Goal: Task Accomplishment & Management: Manage account settings

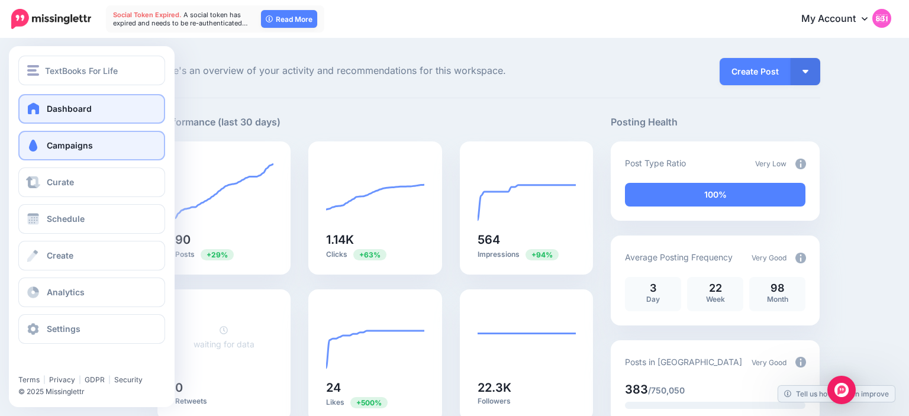
click at [35, 150] on span at bounding box center [32, 146] width 15 height 12
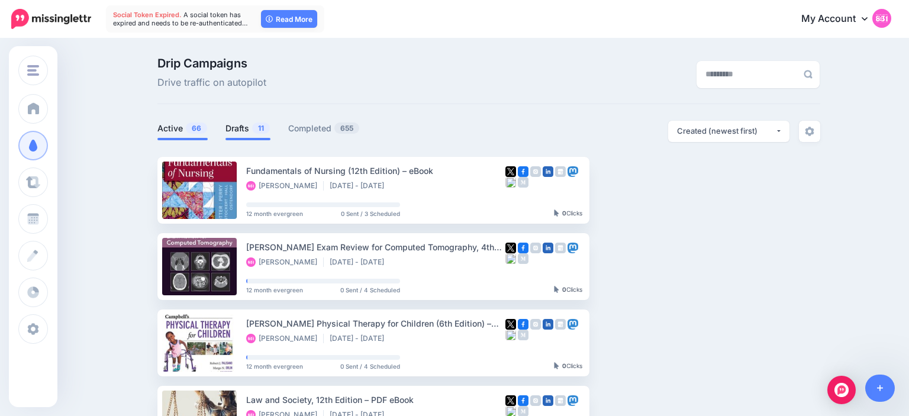
click at [244, 124] on link "Drafts 11" at bounding box center [247, 128] width 45 height 14
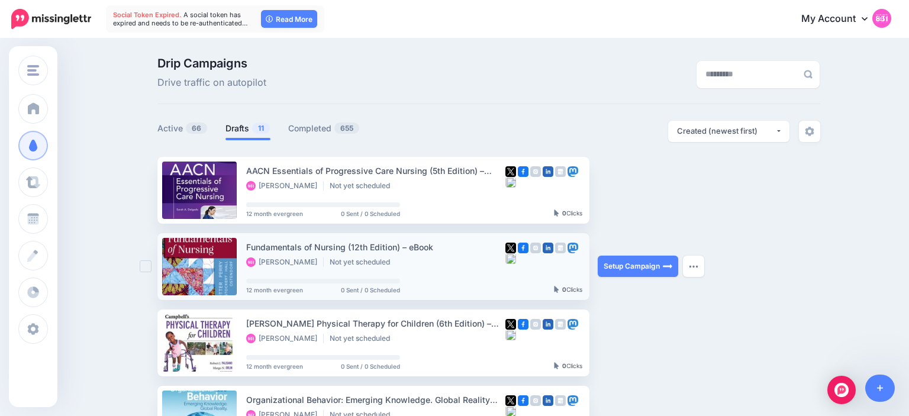
click at [143, 266] on ins at bounding box center [146, 266] width 12 height 12
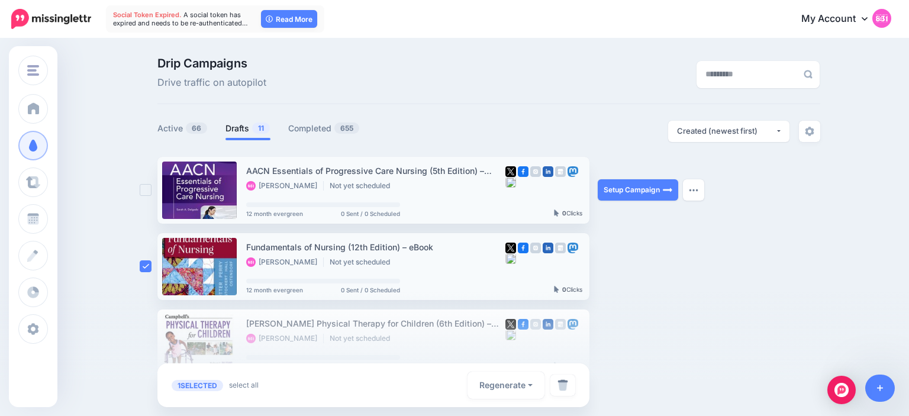
click at [143, 192] on ins at bounding box center [146, 190] width 12 height 12
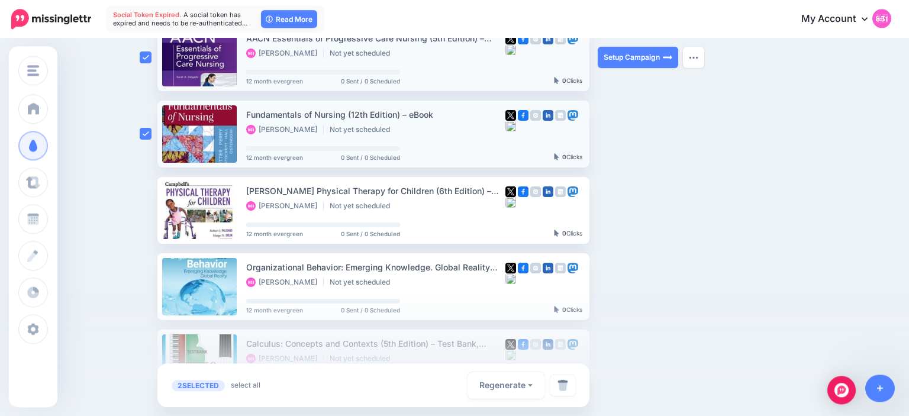
scroll to position [157, 0]
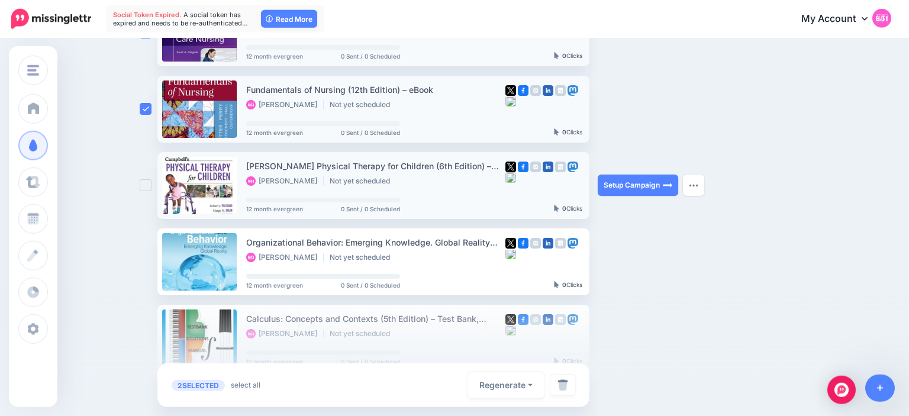
click at [143, 192] on div at bounding box center [149, 185] width 18 height 67
click at [143, 186] on ins at bounding box center [146, 185] width 12 height 12
click at [563, 383] on img at bounding box center [562, 385] width 11 height 12
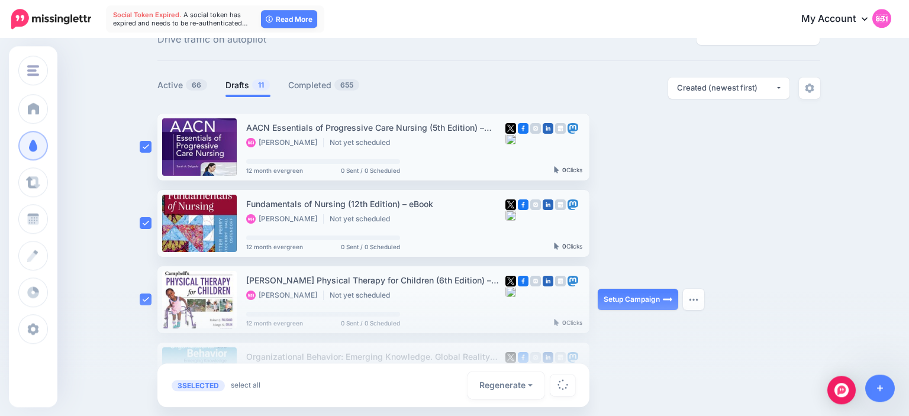
scroll to position [41, 0]
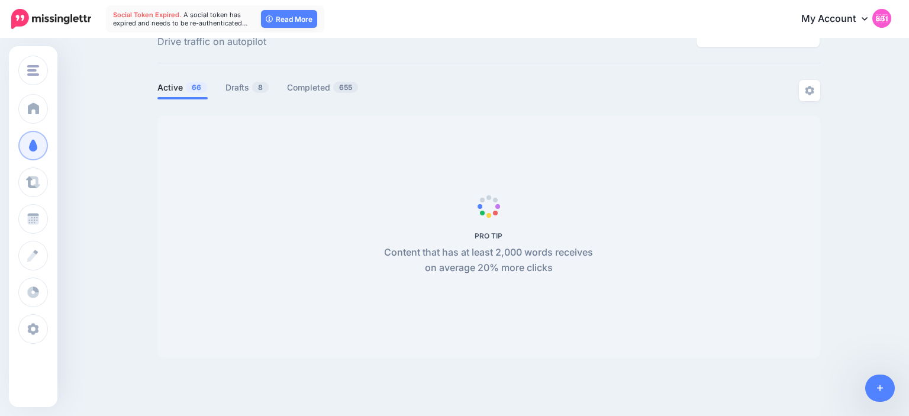
scroll to position [41, 0]
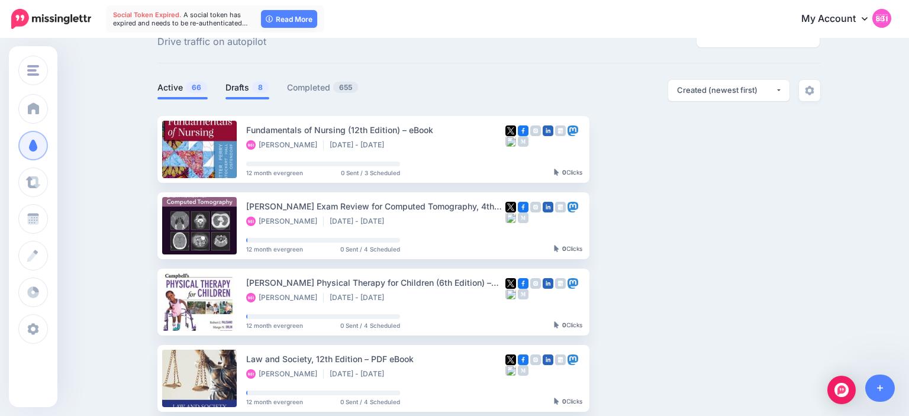
click at [239, 82] on link "Drafts 8" at bounding box center [247, 87] width 44 height 14
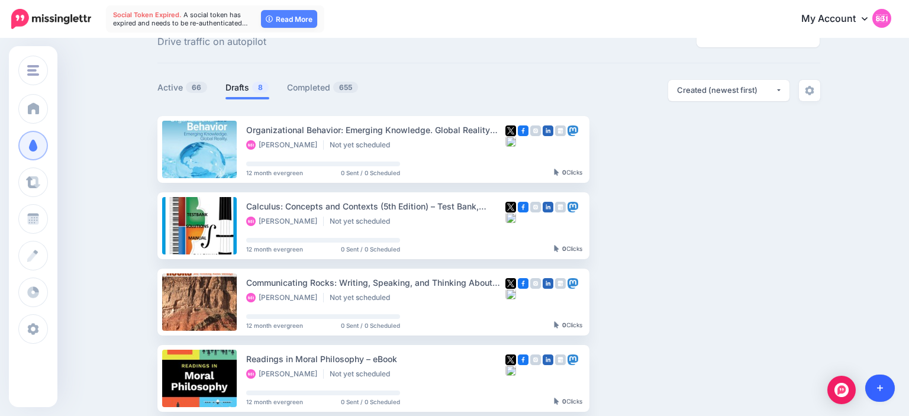
click at [874, 394] on link at bounding box center [880, 387] width 30 height 27
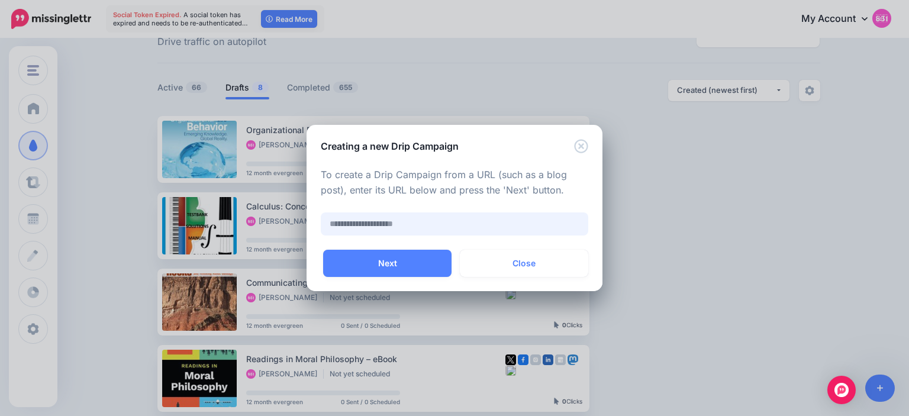
paste input "**********"
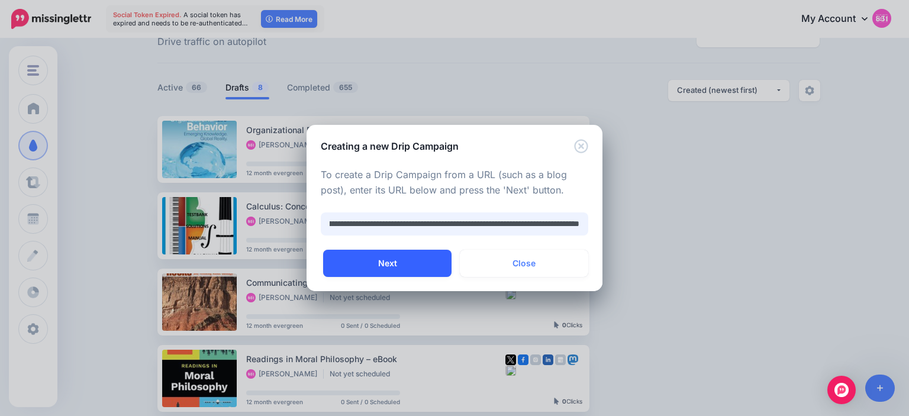
type input "**********"
click at [408, 261] on button "Next" at bounding box center [387, 263] width 128 height 27
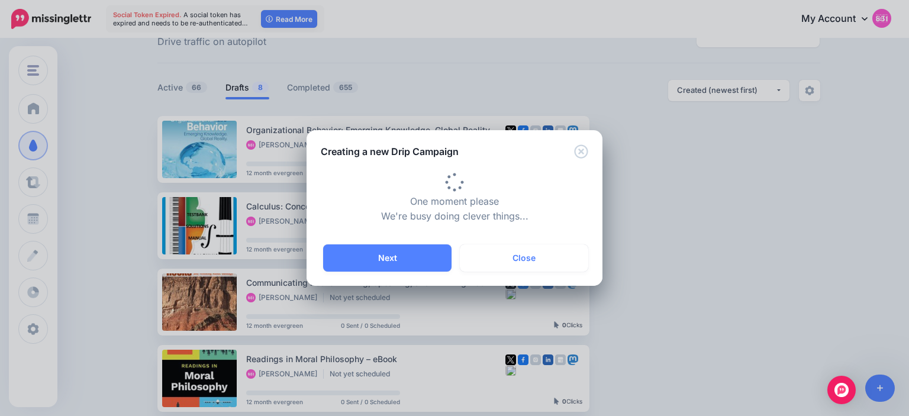
type input "**********"
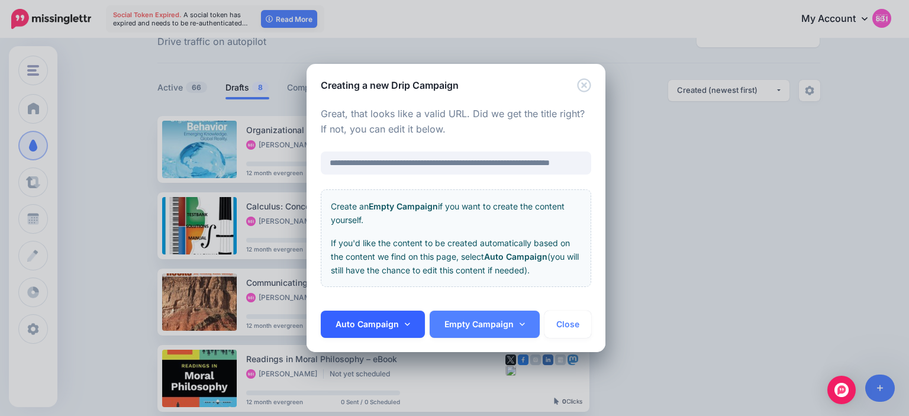
click at [389, 321] on link "Auto Campaign" at bounding box center [373, 324] width 104 height 27
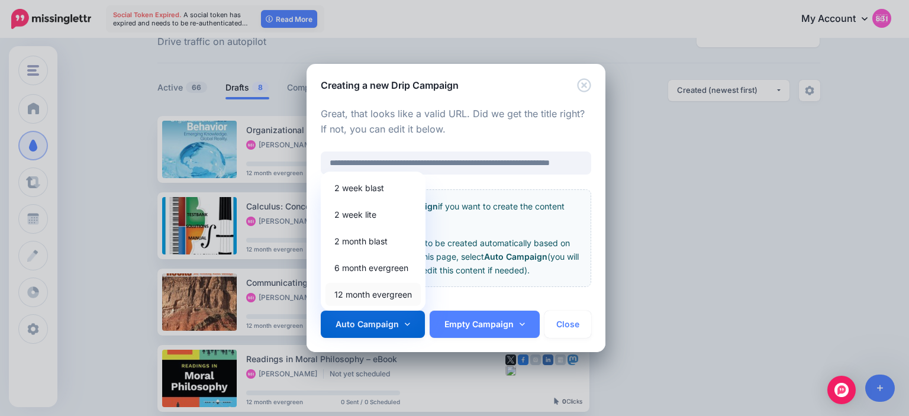
click at [380, 295] on link "12 month evergreen" at bounding box center [372, 294] width 95 height 23
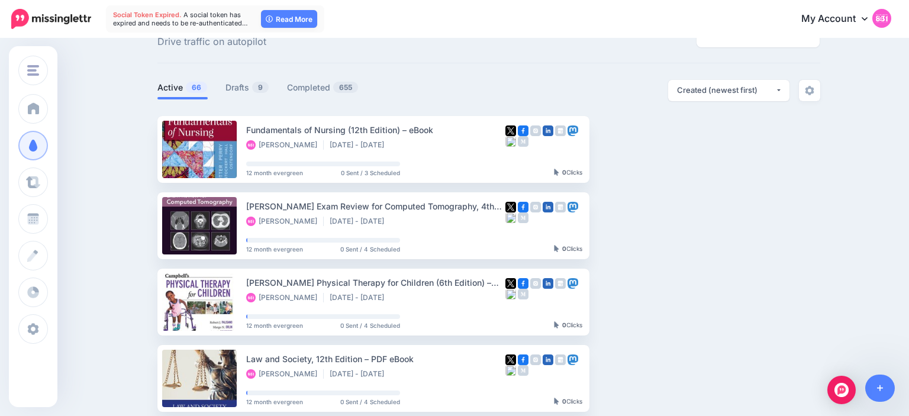
scroll to position [41, 0]
click at [232, 91] on link "Drafts 9" at bounding box center [247, 87] width 44 height 14
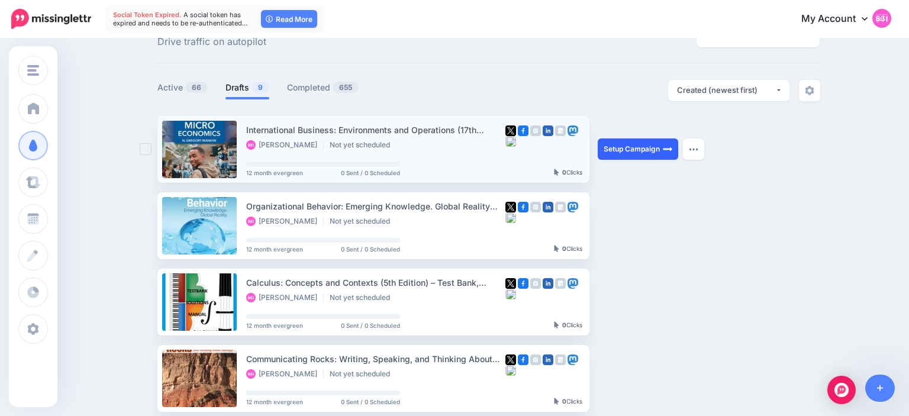
click at [639, 147] on link "Setup Campaign" at bounding box center [638, 148] width 80 height 21
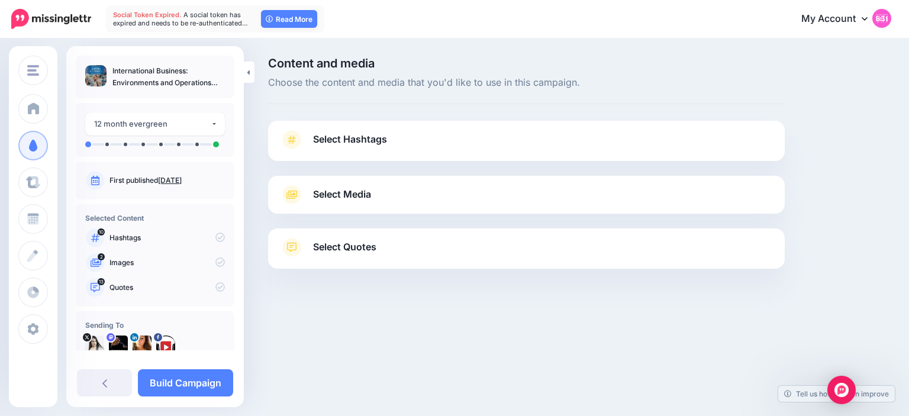
click at [341, 198] on span "Select Media" at bounding box center [342, 194] width 58 height 16
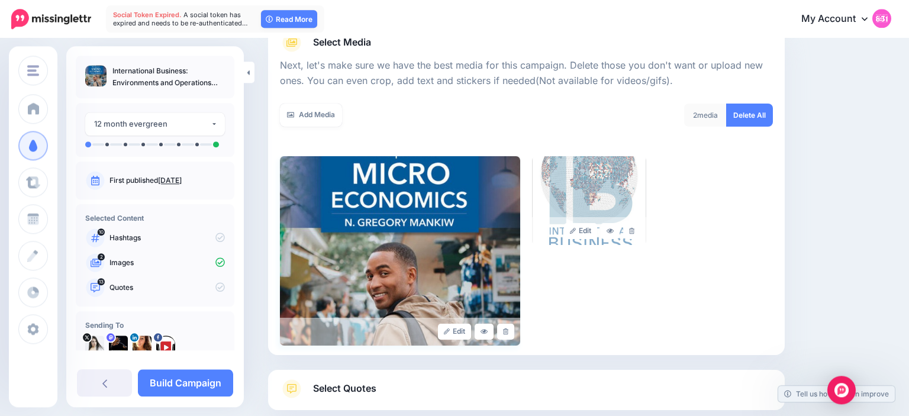
scroll to position [153, 0]
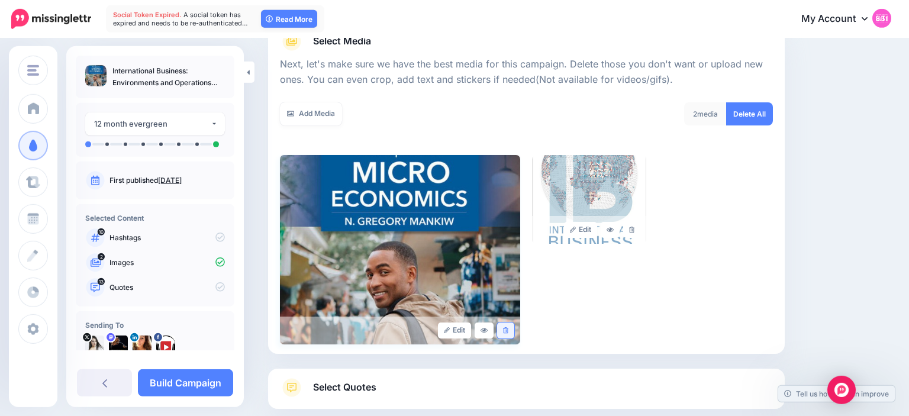
click at [502, 331] on link at bounding box center [505, 330] width 17 height 16
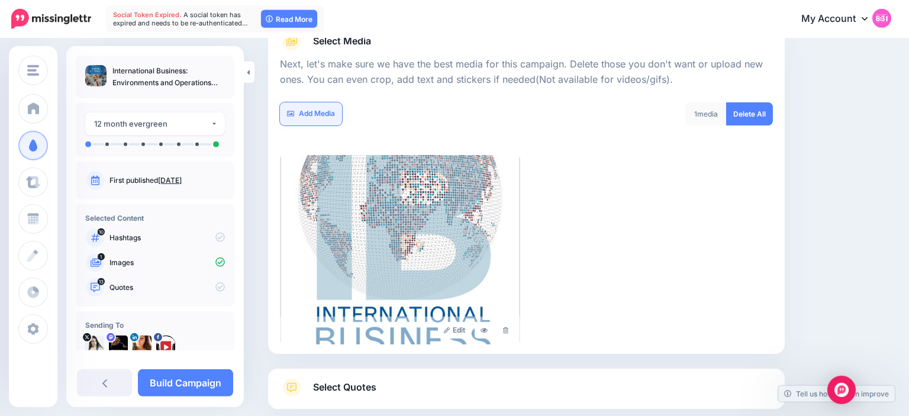
click at [319, 108] on link "Add Media" at bounding box center [311, 113] width 62 height 23
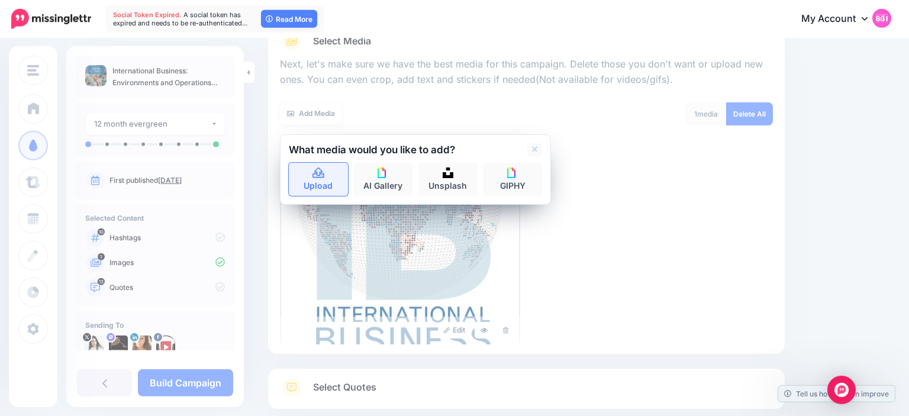
click at [321, 170] on icon at bounding box center [318, 172] width 12 height 11
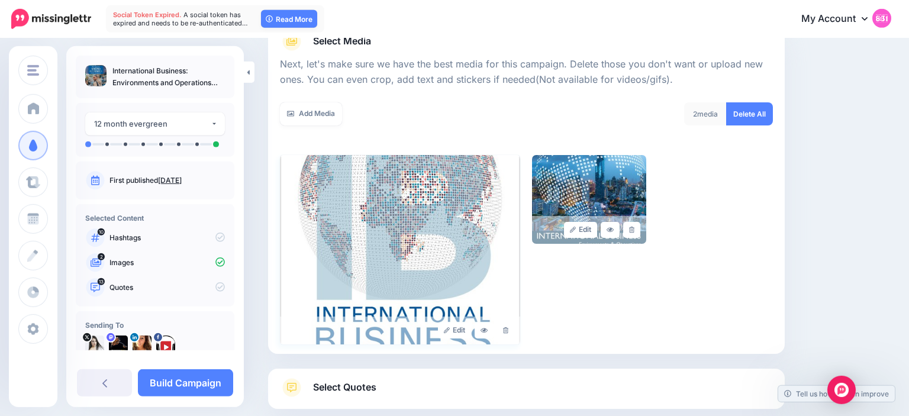
scroll to position [222, 0]
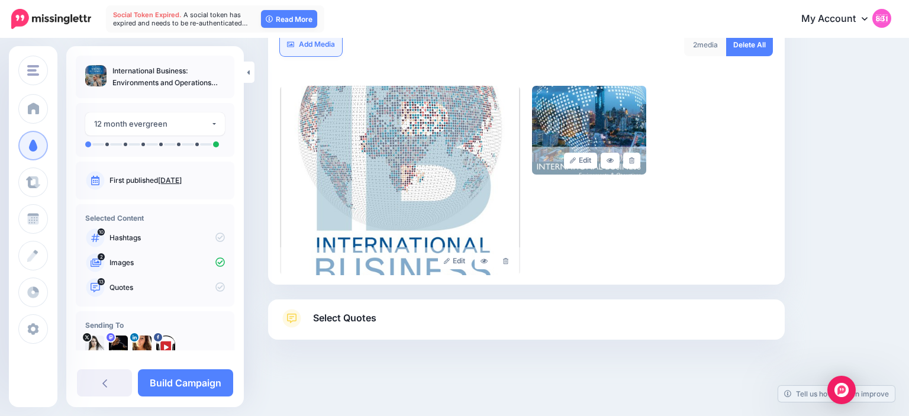
click at [315, 45] on link "Add Media" at bounding box center [311, 44] width 62 height 23
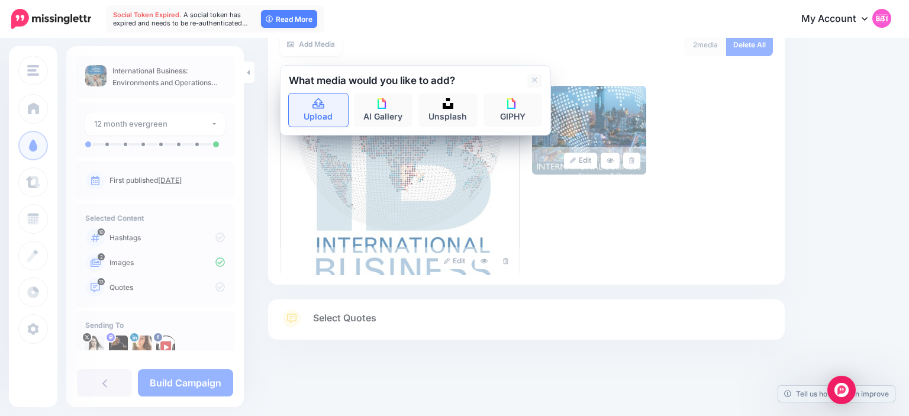
click at [325, 109] on link "Upload" at bounding box center [318, 109] width 59 height 33
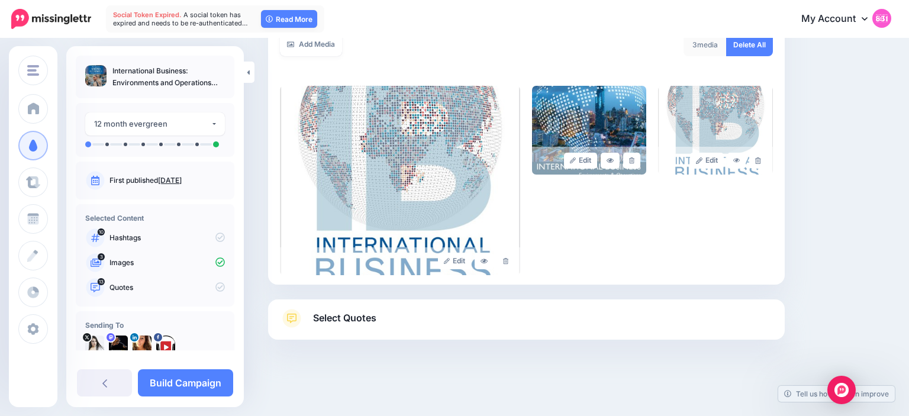
click at [386, 319] on link "Select Quotes" at bounding box center [526, 324] width 493 height 31
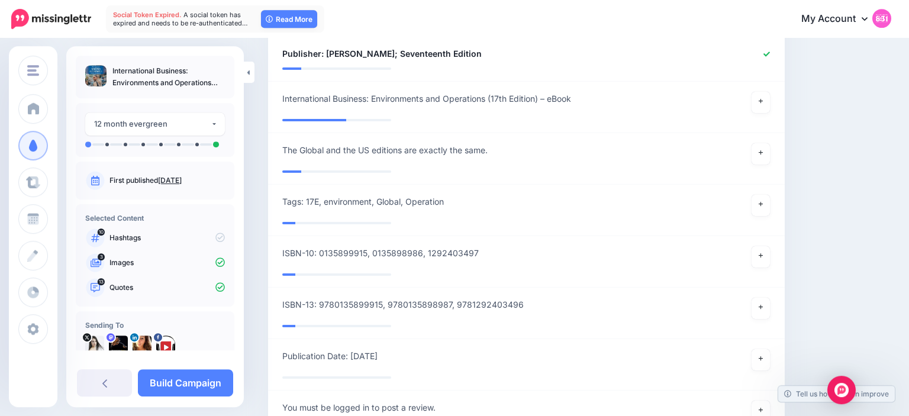
scroll to position [1045, 0]
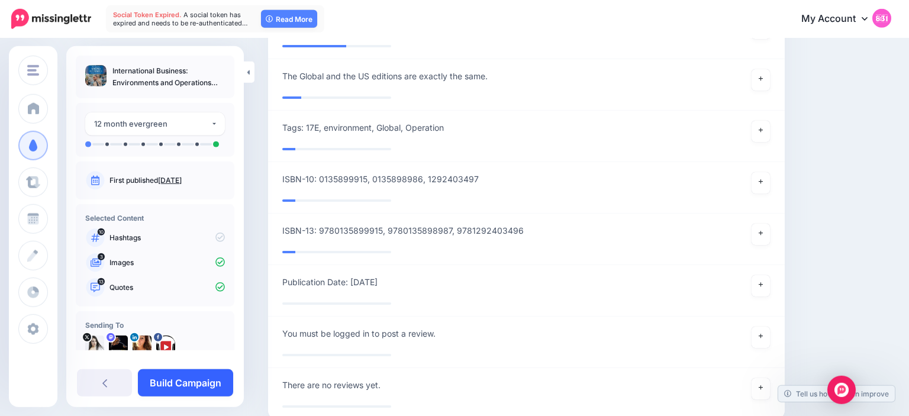
click at [208, 392] on link "Build Campaign" at bounding box center [185, 382] width 95 height 27
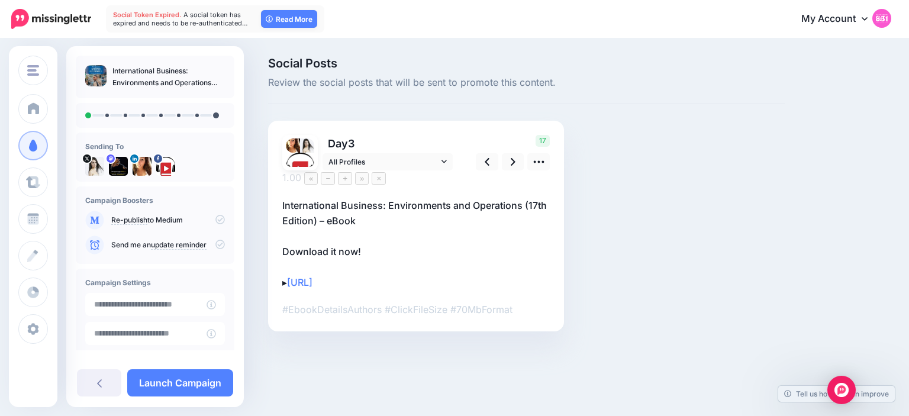
click at [422, 226] on p "International Business: Environments and Operations (17th Edition) – eBook Down…" at bounding box center [415, 244] width 267 height 92
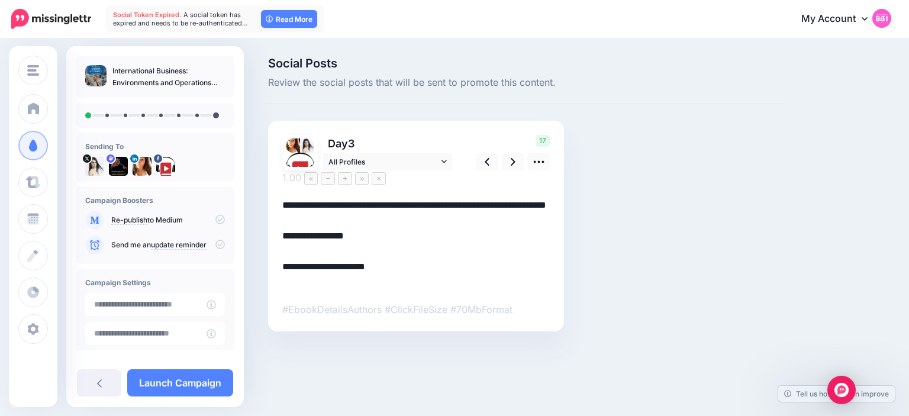
click at [526, 198] on textarea "**********" at bounding box center [415, 244] width 267 height 92
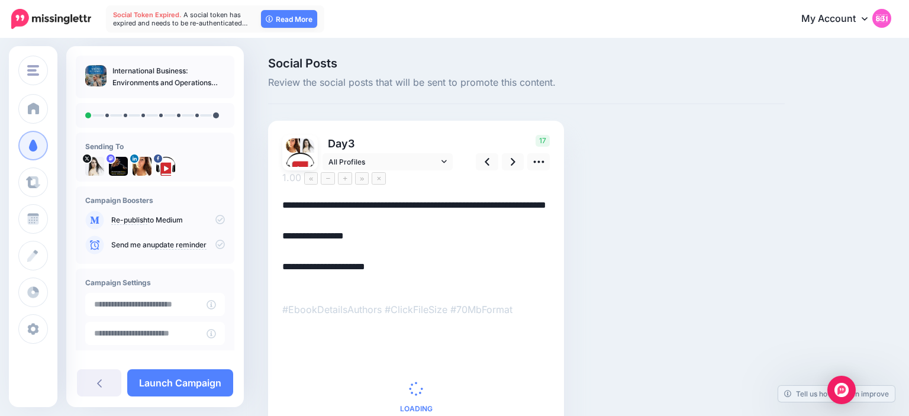
click at [318, 198] on textarea "**********" at bounding box center [415, 244] width 267 height 92
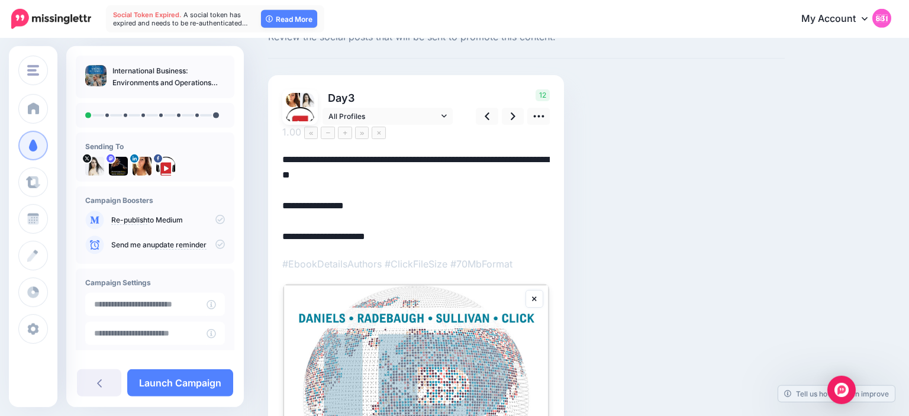
scroll to position [43, 0]
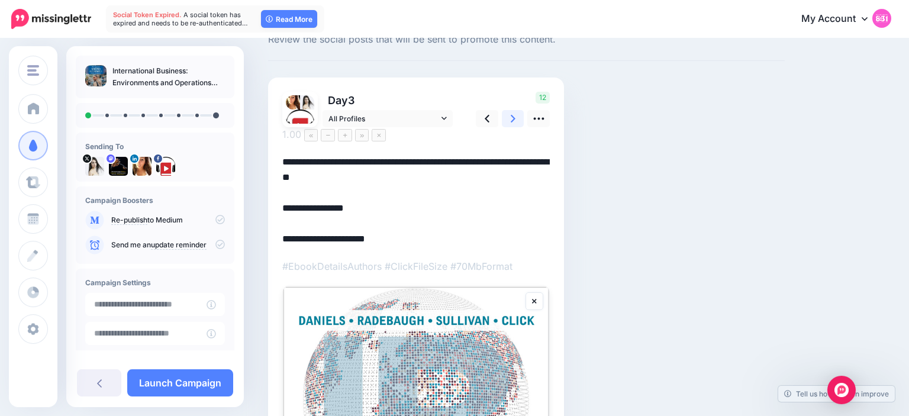
click at [507, 124] on link at bounding box center [513, 118] width 22 height 17
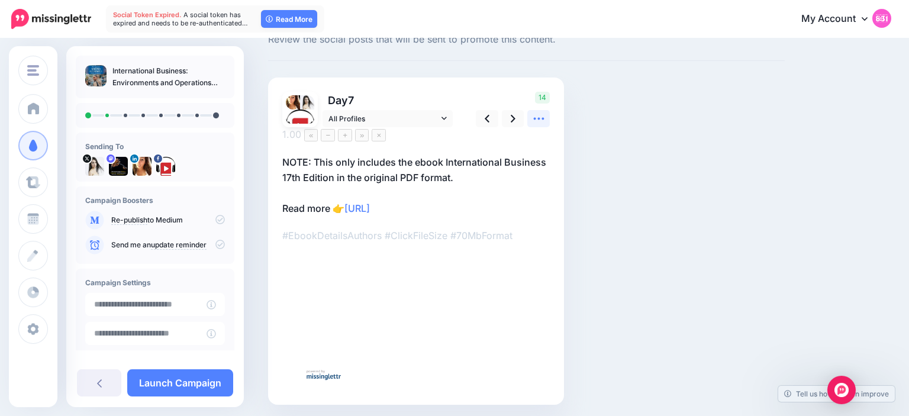
click at [538, 124] on icon at bounding box center [538, 118] width 12 height 12
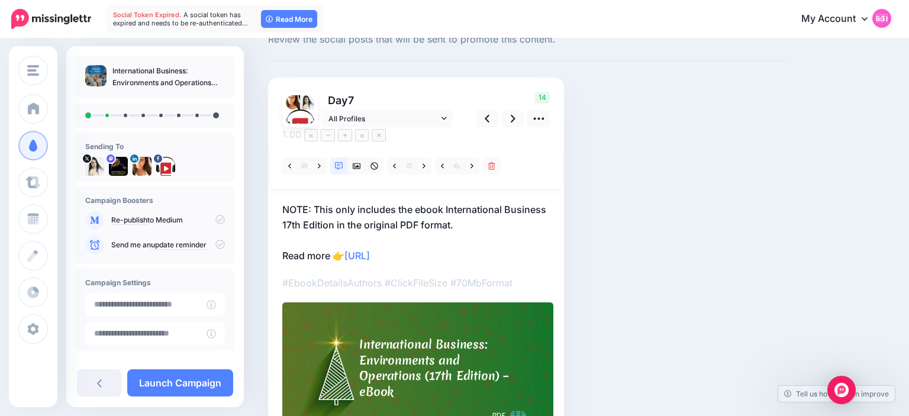
click at [483, 211] on p "NOTE: This only includes the ebook International Business 17th Edition in the o…" at bounding box center [415, 233] width 267 height 62
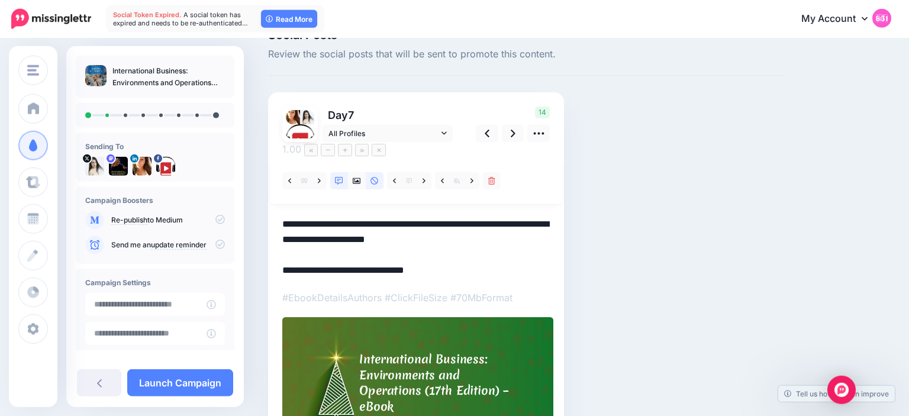
scroll to position [28, 0]
click at [350, 252] on textarea "**********" at bounding box center [415, 248] width 267 height 62
click at [470, 232] on textarea "**********" at bounding box center [415, 248] width 267 height 62
paste textarea "**********"
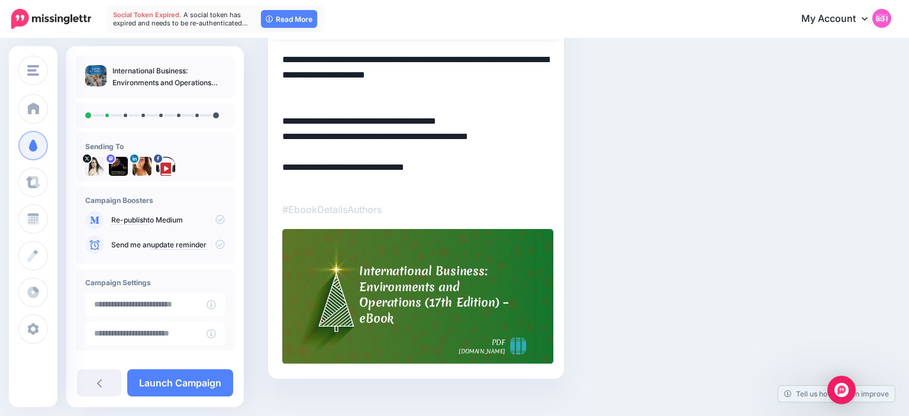
scroll to position [0, 0]
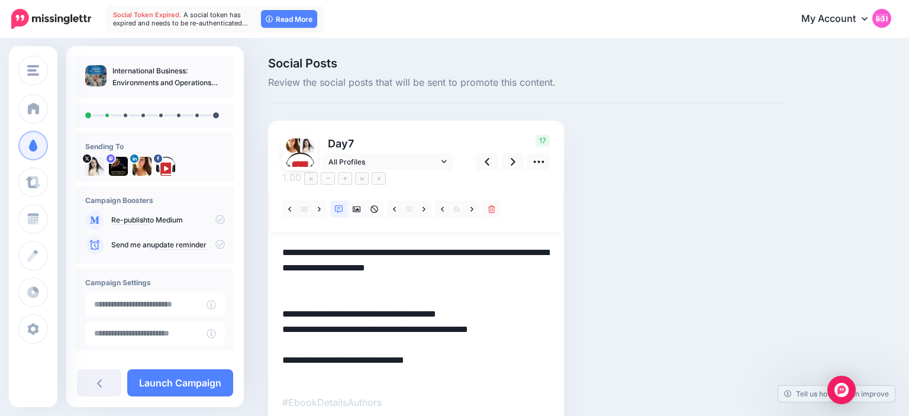
click at [596, 164] on div "Social Posts Review the social posts that will be sent to promote this content.…" at bounding box center [526, 332] width 534 height 550
click at [510, 169] on link at bounding box center [513, 161] width 22 height 17
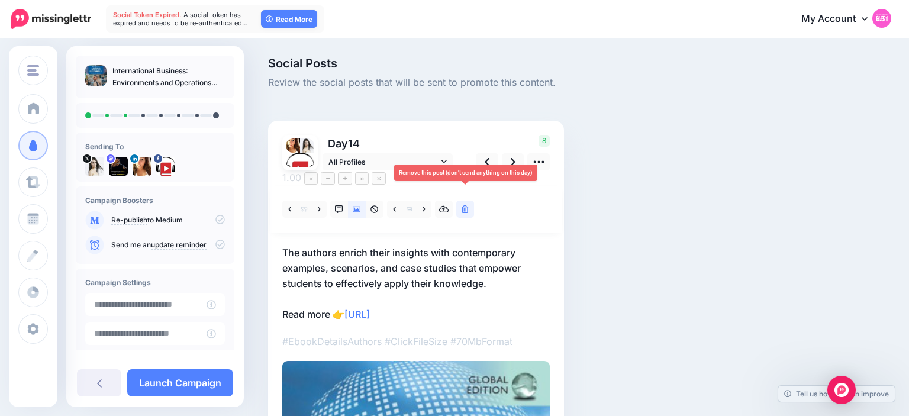
click at [469, 201] on link at bounding box center [465, 209] width 18 height 17
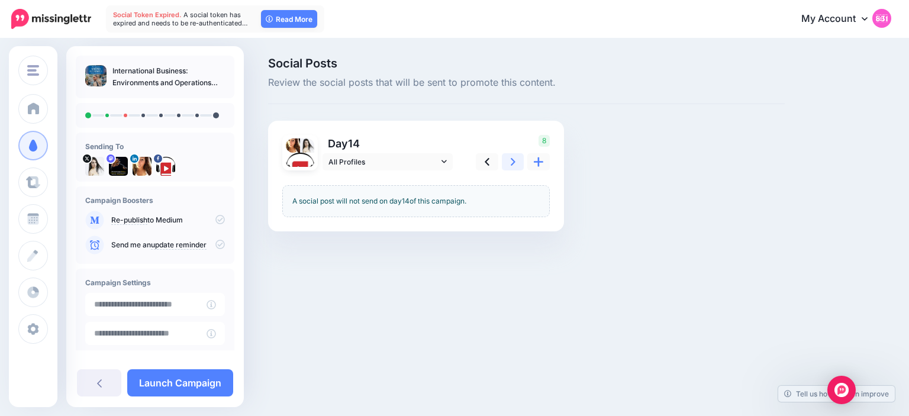
click at [506, 161] on link at bounding box center [513, 161] width 22 height 17
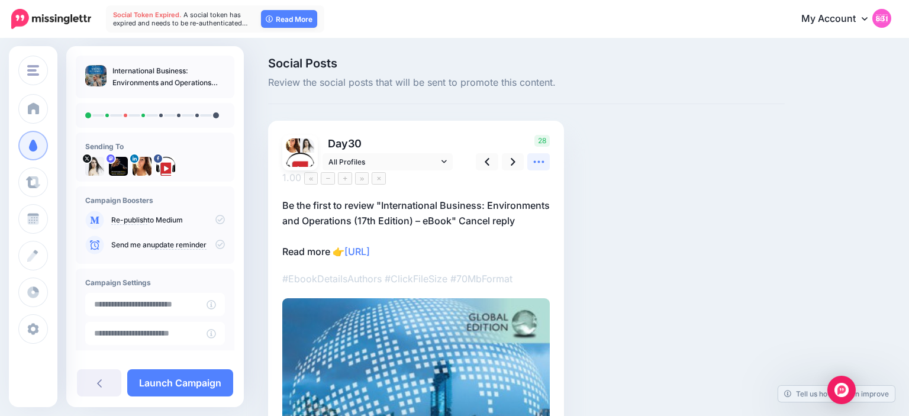
click at [546, 159] on link at bounding box center [538, 161] width 22 height 17
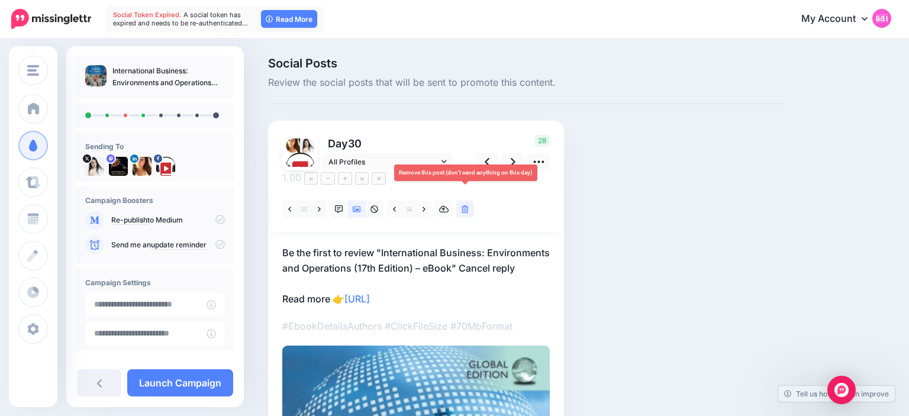
click at [473, 201] on link at bounding box center [465, 209] width 18 height 17
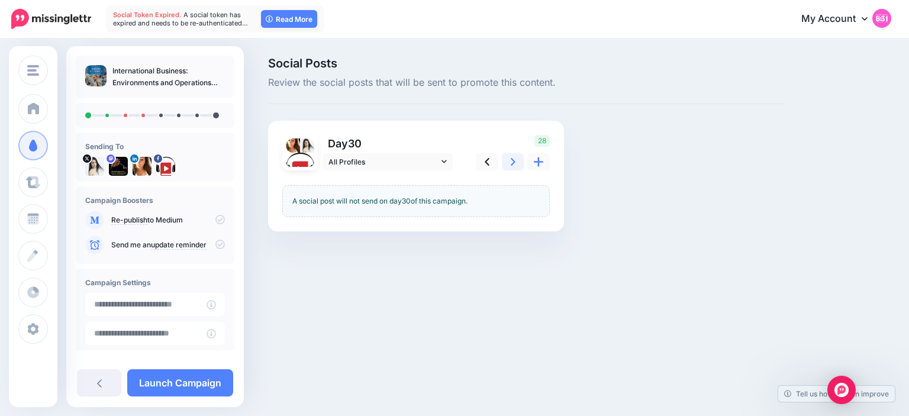
click at [506, 158] on link at bounding box center [513, 161] width 22 height 17
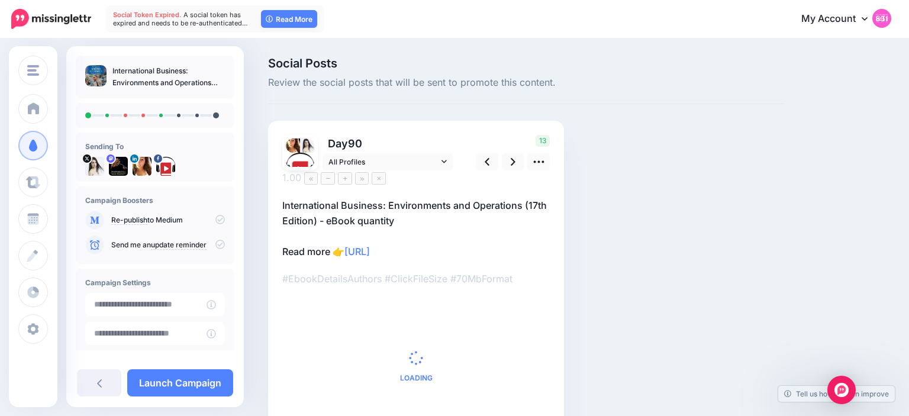
click at [420, 205] on p "International Business: Environments and Operations (17th Edition) - eBook quan…" at bounding box center [415, 229] width 267 height 62
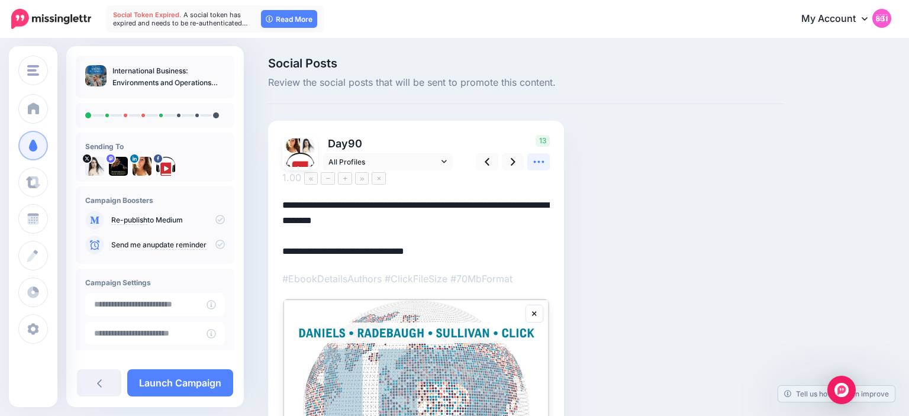
click at [538, 160] on icon at bounding box center [538, 162] width 12 height 12
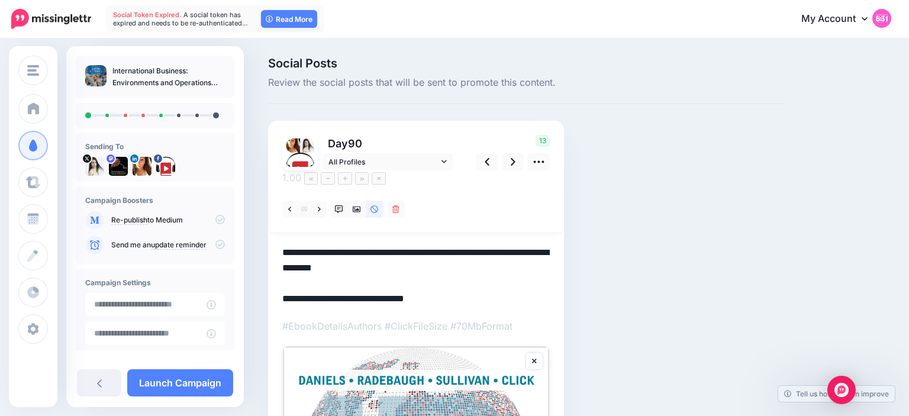
click at [610, 186] on div "Social Posts Review the social posts that will be sent to promote this content.…" at bounding box center [526, 419] width 534 height 724
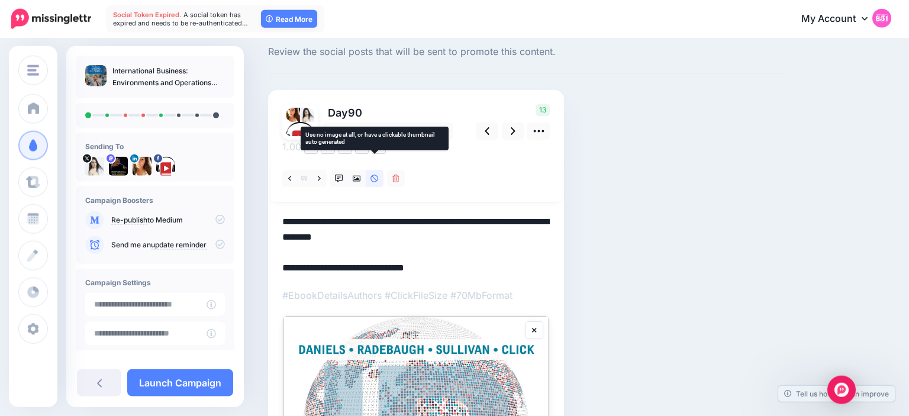
click at [366, 170] on link at bounding box center [375, 178] width 18 height 17
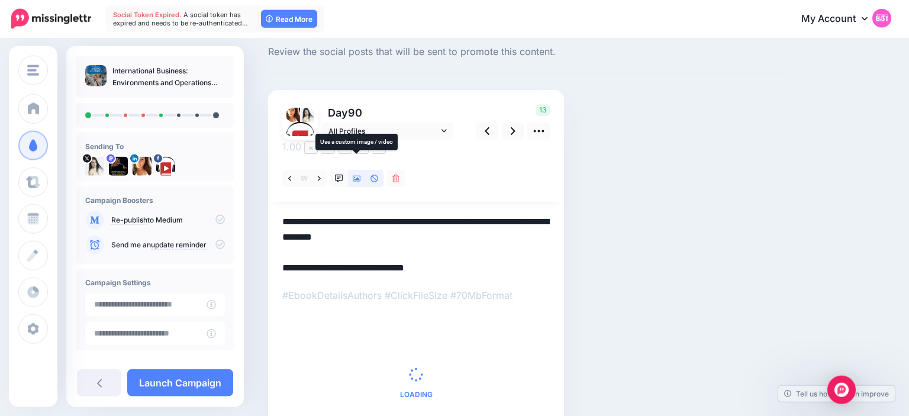
click at [357, 175] on icon at bounding box center [357, 178] width 8 height 6
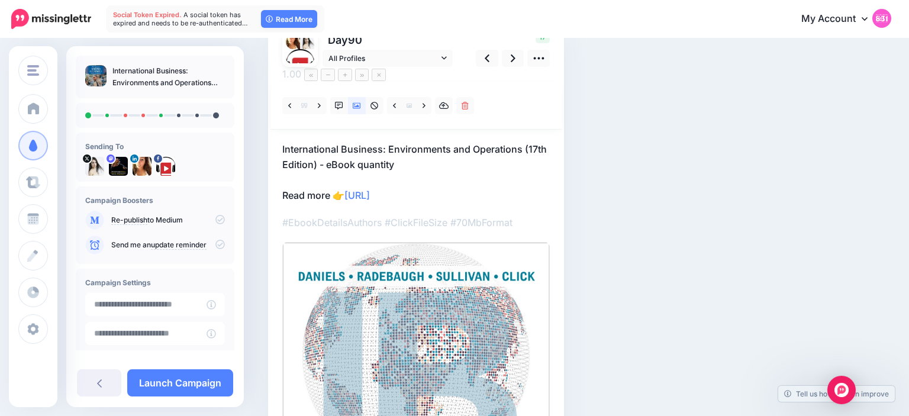
scroll to position [0, 0]
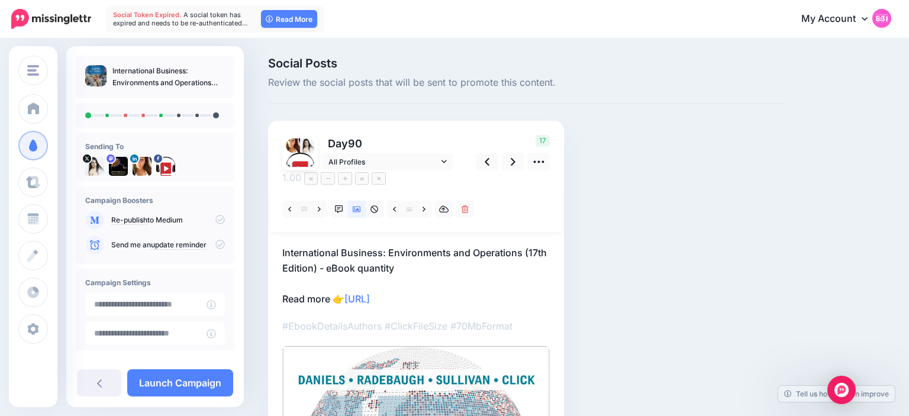
click at [337, 245] on p "International Business: Environments and Operations (17th Edition) - eBook quan…" at bounding box center [415, 276] width 267 height 62
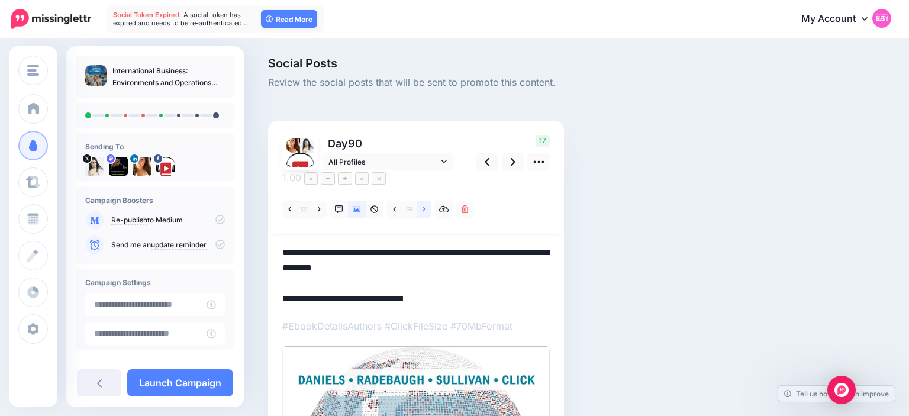
click at [426, 201] on link at bounding box center [423, 209] width 15 height 17
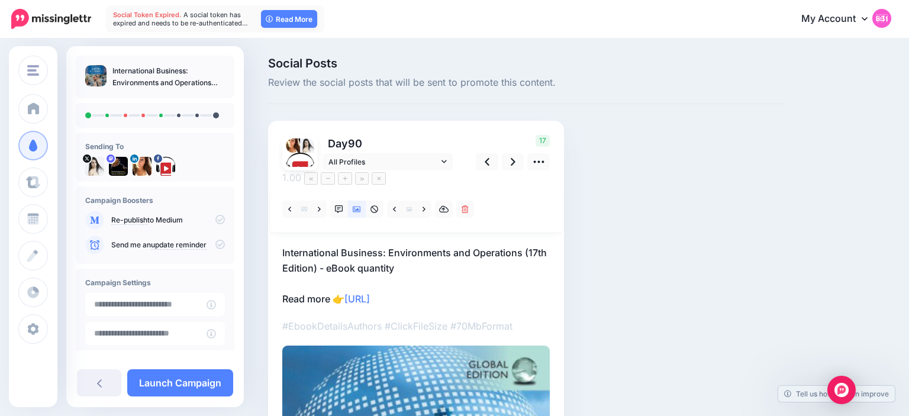
click at [528, 245] on p "International Business: Environments and Operations (17th Edition) - eBook quan…" at bounding box center [415, 276] width 267 height 62
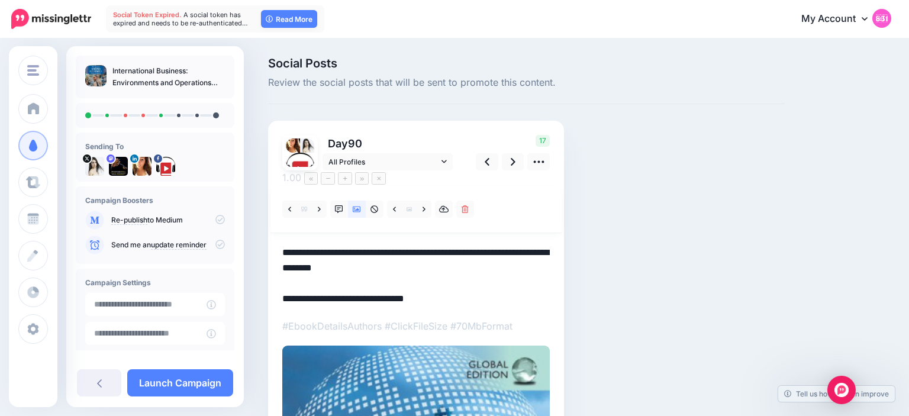
click at [540, 245] on textarea "**********" at bounding box center [415, 276] width 267 height 62
click at [426, 250] on textarea "**********" at bounding box center [415, 276] width 267 height 62
click at [382, 245] on textarea "**********" at bounding box center [415, 276] width 267 height 62
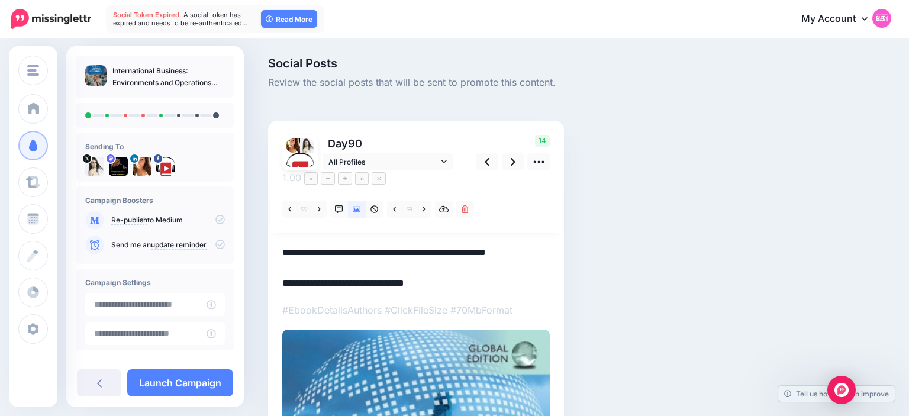
click at [593, 219] on div "Social Posts Review the social posts that will be sent to promote this content.…" at bounding box center [526, 388] width 534 height 663
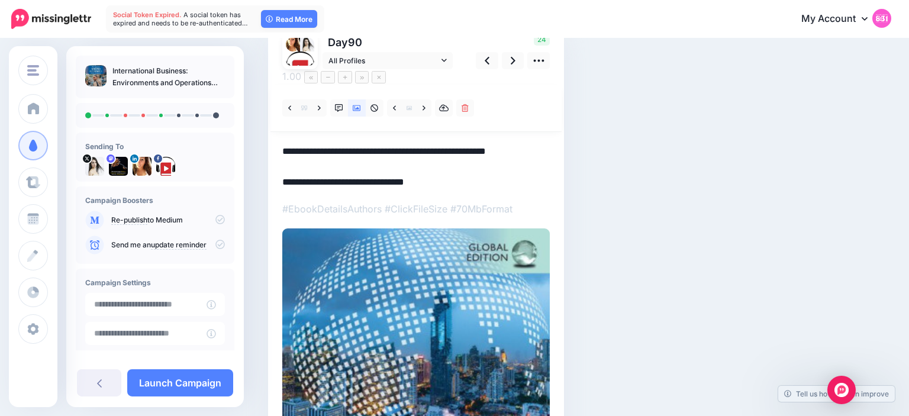
scroll to position [100, 0]
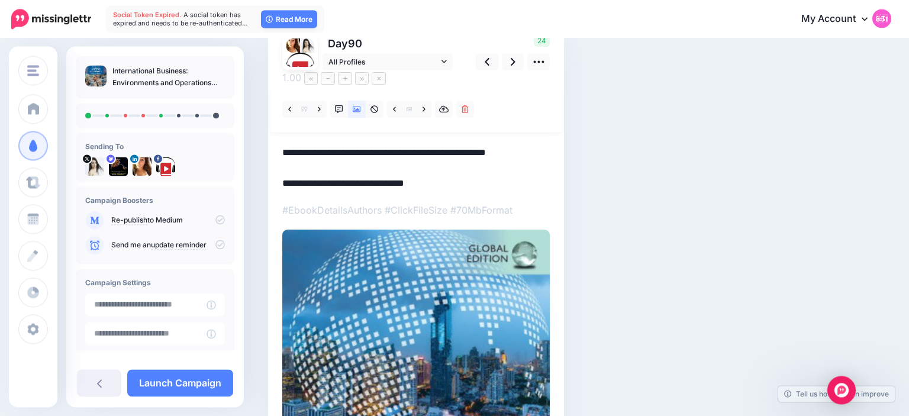
click at [336, 168] on textarea "**********" at bounding box center [415, 168] width 267 height 46
click at [611, 163] on div "Social Posts Review the social posts that will be sent to promote this content.…" at bounding box center [526, 288] width 534 height 663
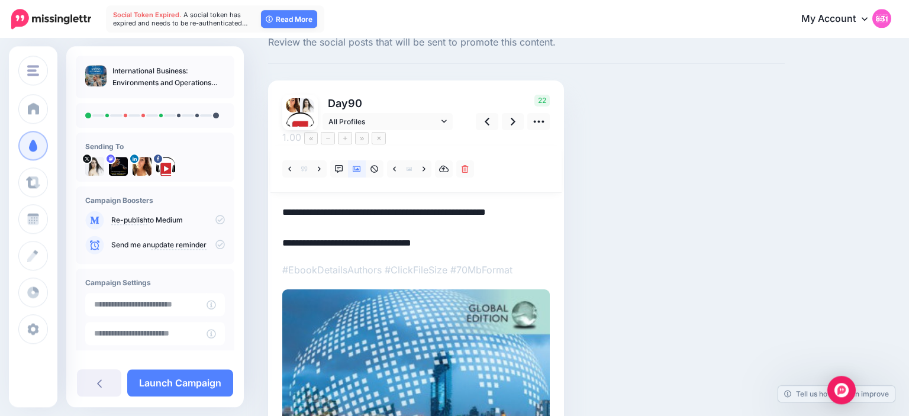
scroll to position [36, 0]
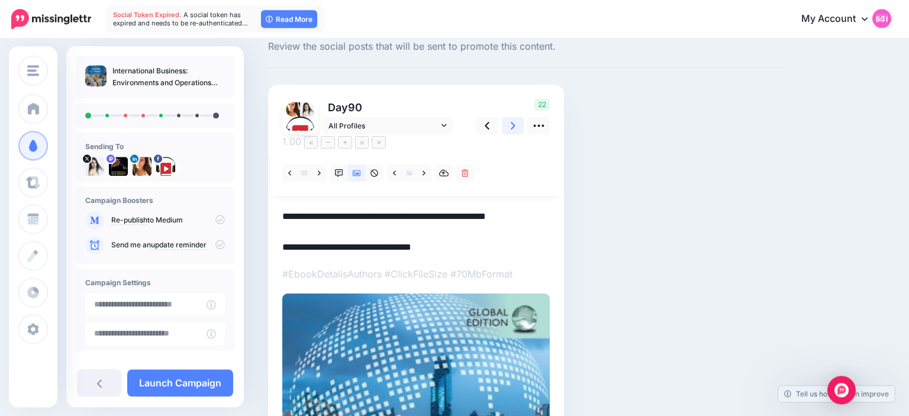
click at [510, 131] on link at bounding box center [513, 125] width 22 height 17
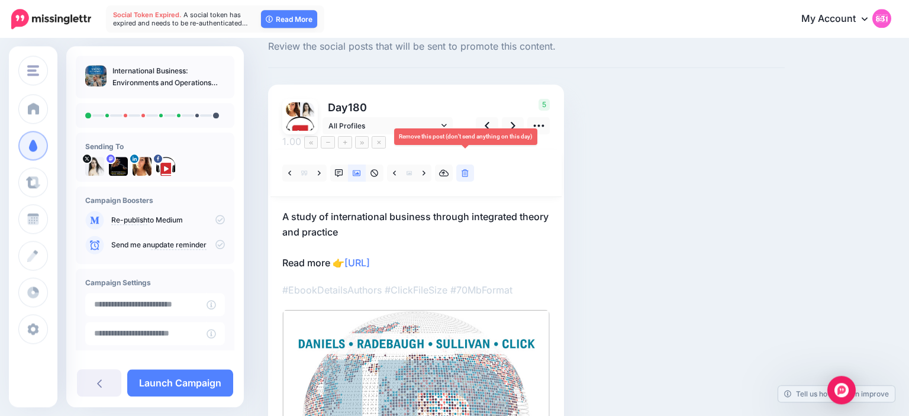
click at [465, 169] on icon at bounding box center [464, 173] width 7 height 8
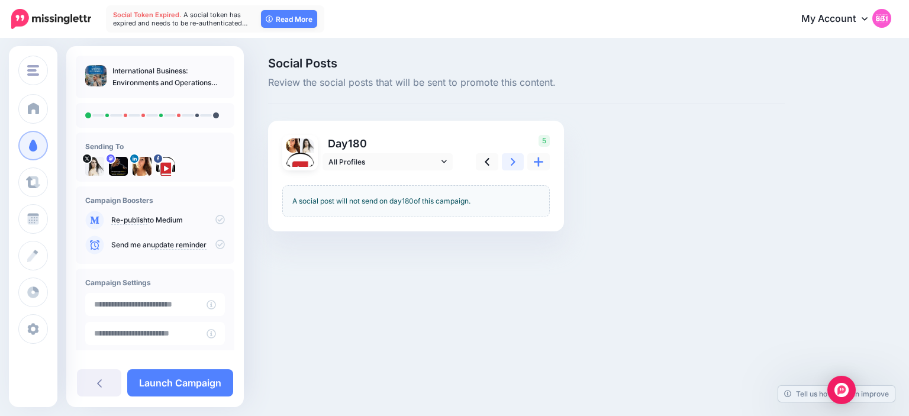
click at [512, 157] on icon at bounding box center [513, 162] width 5 height 12
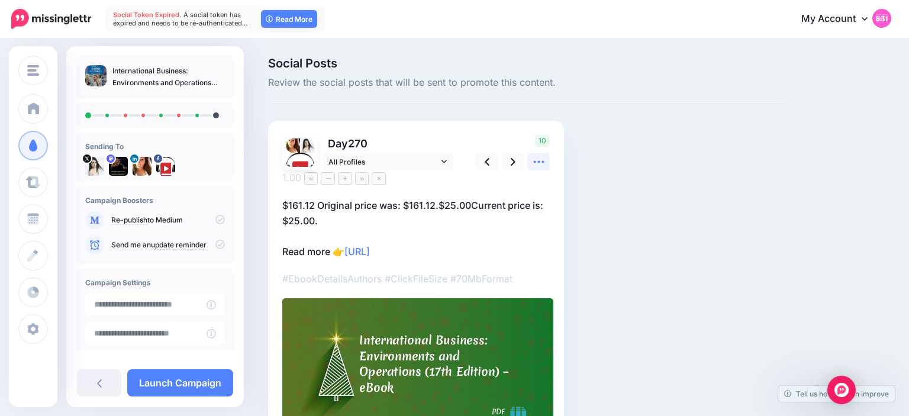
click at [544, 159] on icon at bounding box center [538, 162] width 12 height 12
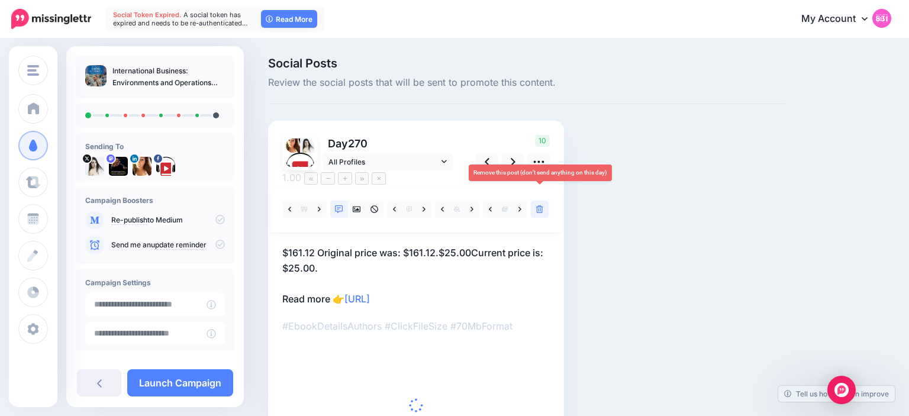
click at [541, 205] on icon at bounding box center [539, 209] width 7 height 8
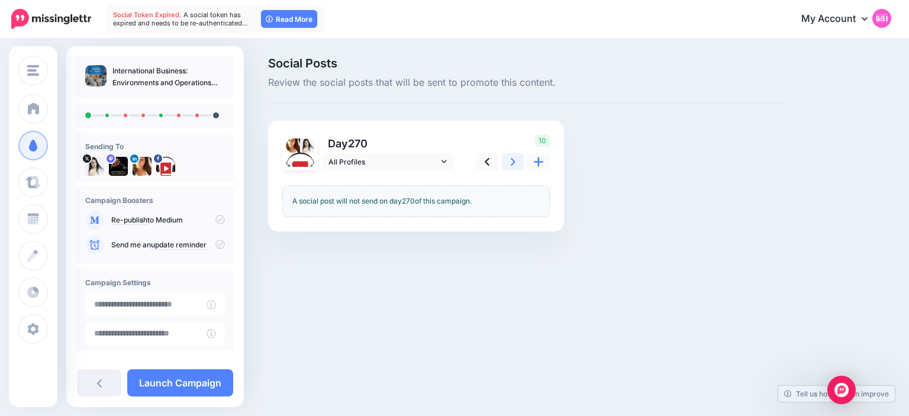
click at [512, 160] on icon at bounding box center [513, 162] width 5 height 8
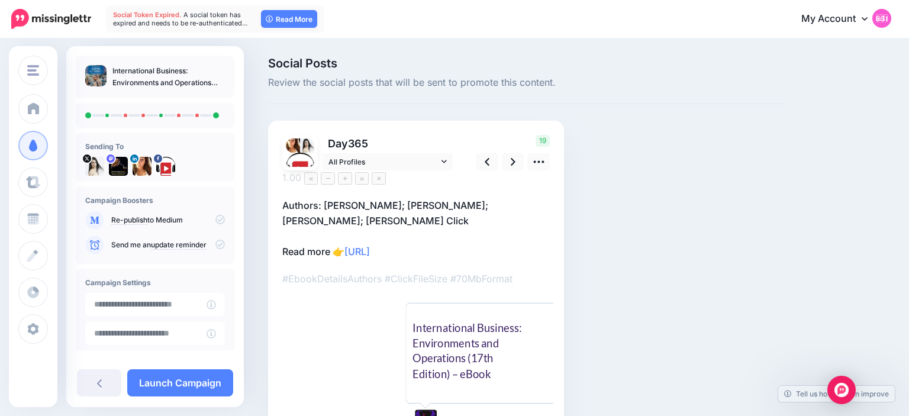
click at [398, 201] on p "Authors: John D. Daniels; Lee H. Radebaugh; Daniel P. Sullivan; Reid W. Click R…" at bounding box center [415, 229] width 267 height 62
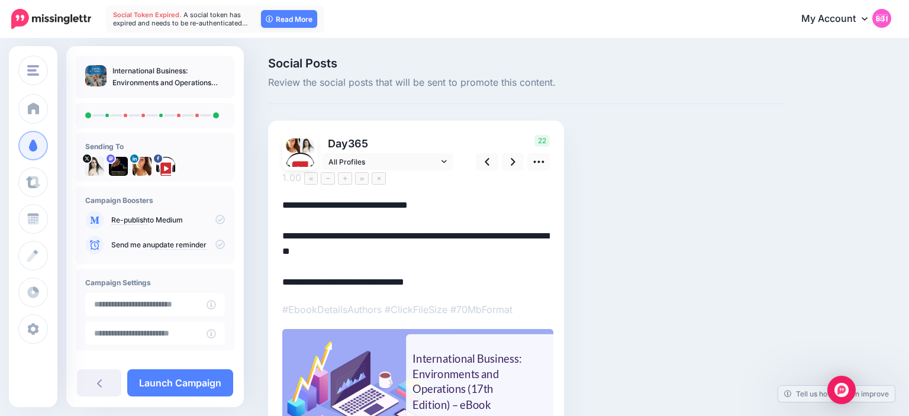
scroll to position [100, 0]
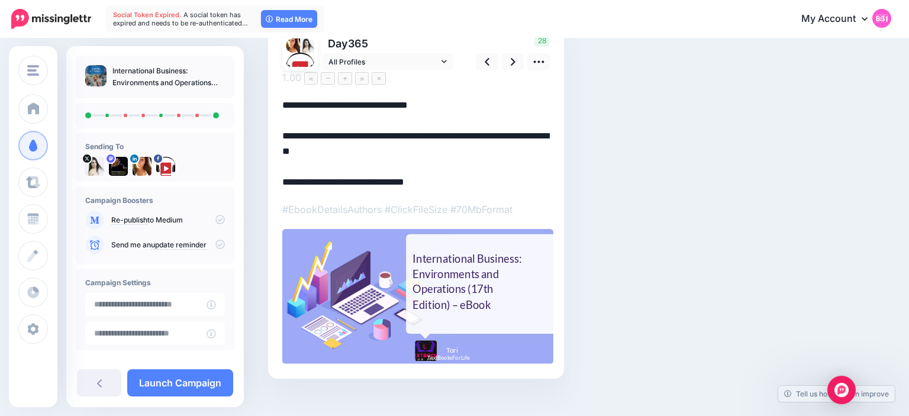
type textarea "**********"
click at [640, 227] on div "Social Posts Review the social posts that will be sent to promote this content.…" at bounding box center [526, 185] width 534 height 457
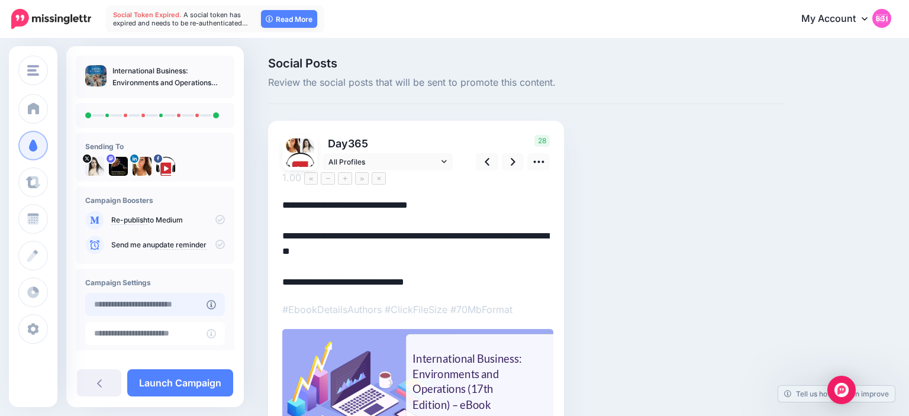
type input "**********"
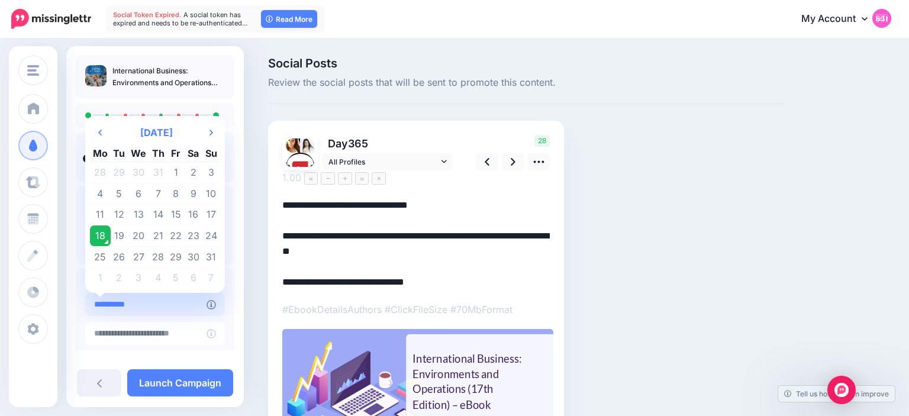
click at [164, 299] on input "**********" at bounding box center [145, 304] width 121 height 23
click at [108, 233] on td "18" at bounding box center [100, 235] width 21 height 21
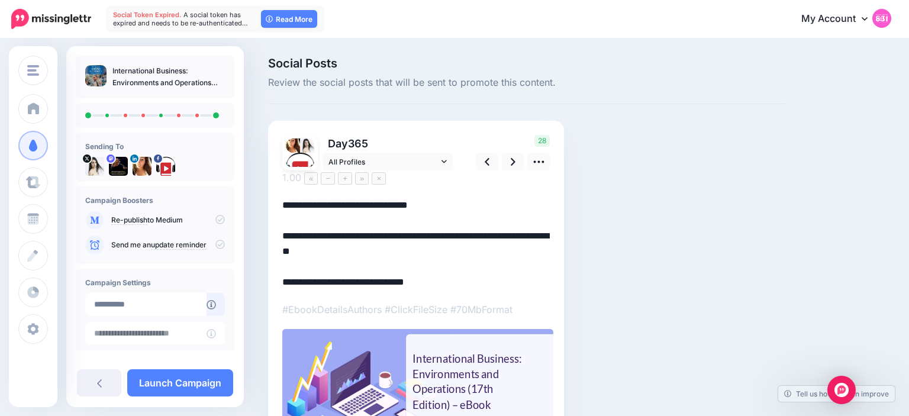
scroll to position [90, 0]
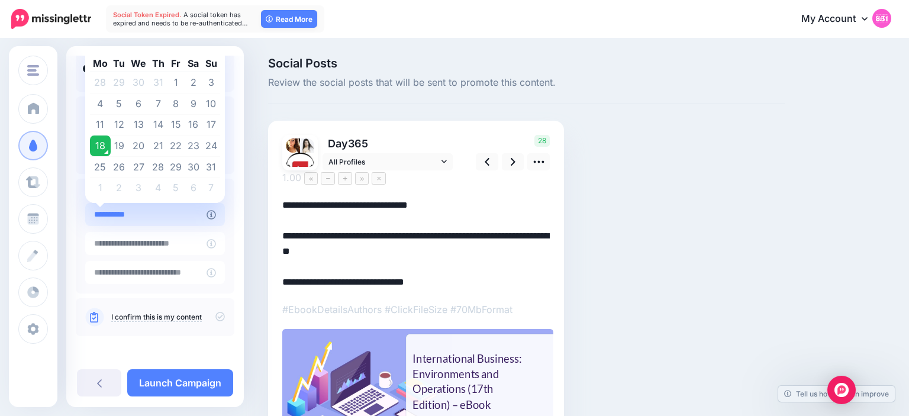
click at [150, 217] on input "**********" at bounding box center [145, 214] width 121 height 23
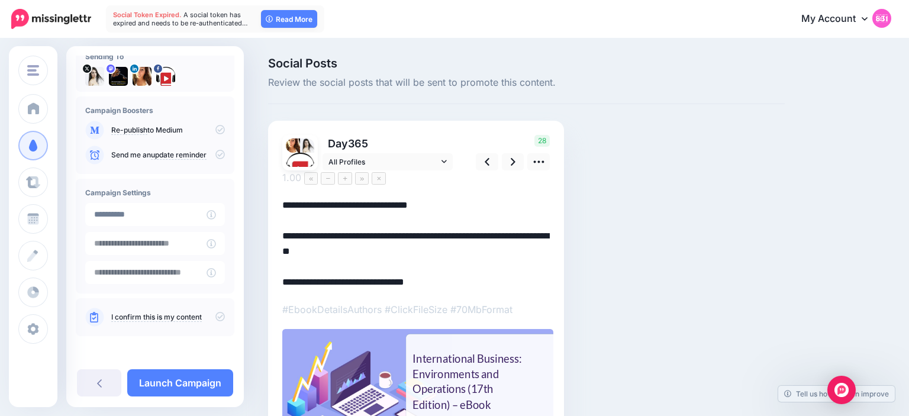
click at [215, 315] on icon at bounding box center [219, 316] width 9 height 9
click at [190, 380] on link "Launch Campaign" at bounding box center [180, 382] width 106 height 27
